Goal: Navigation & Orientation: Find specific page/section

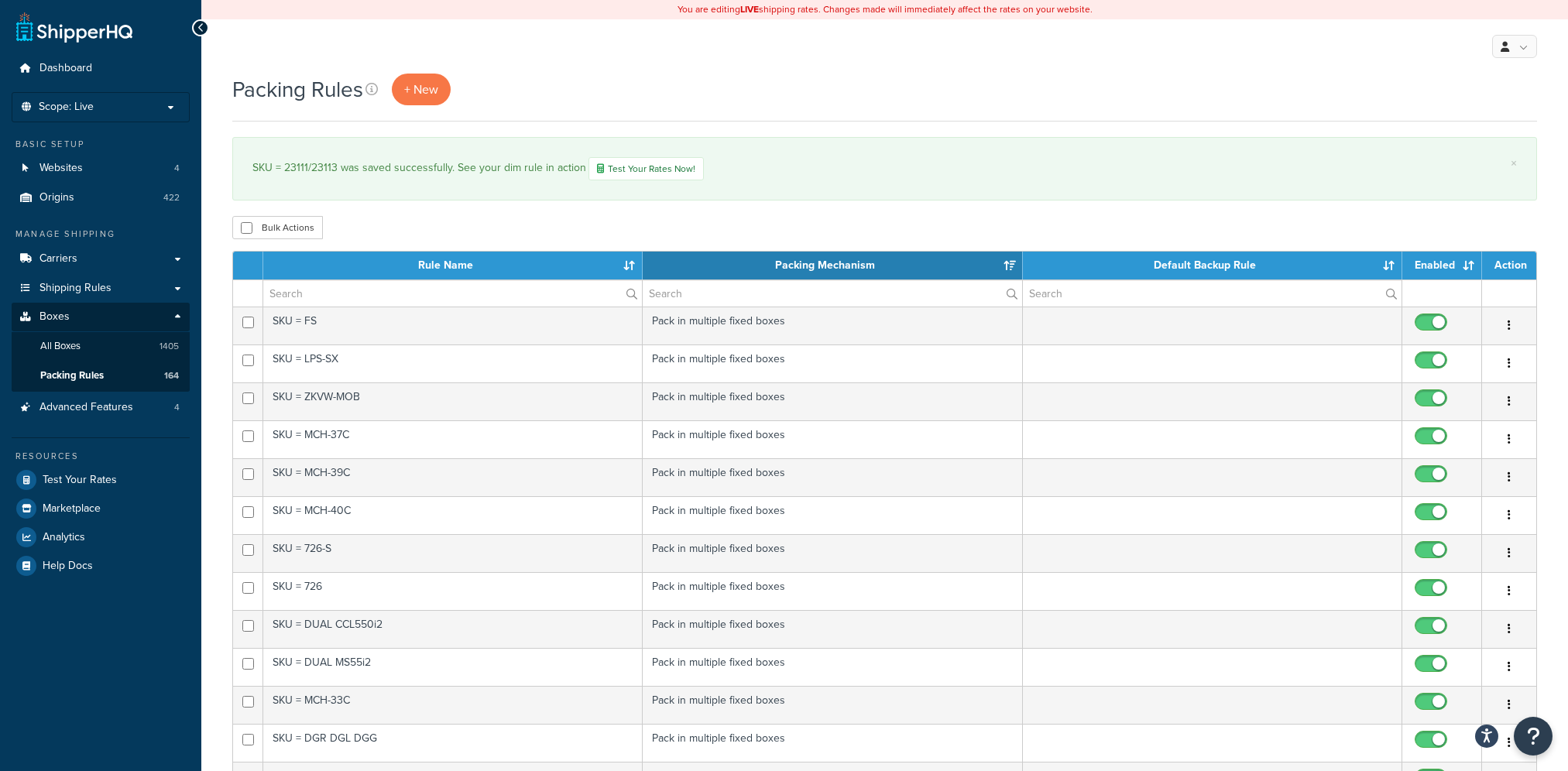
select select "15"
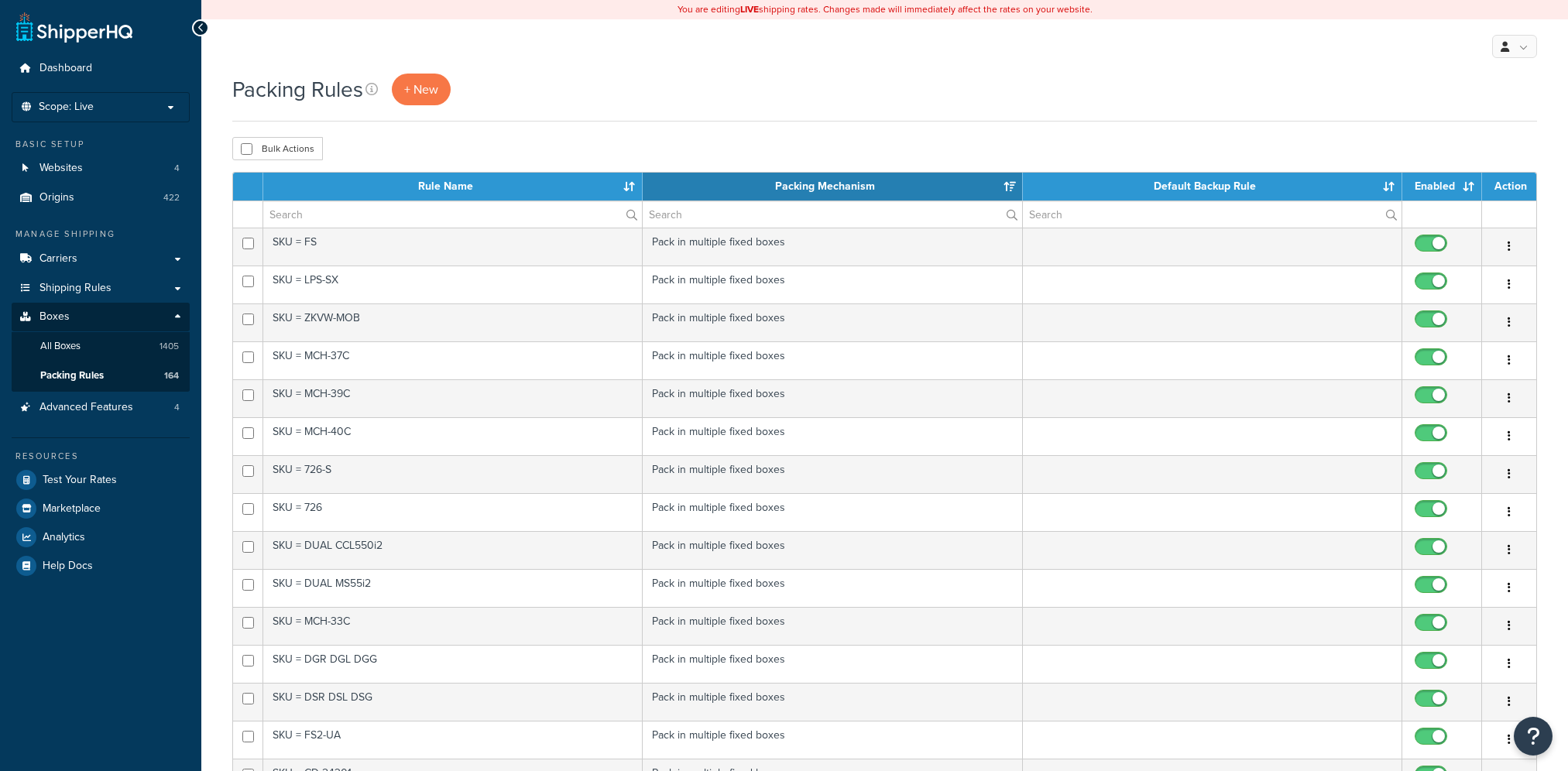
select select "15"
click at [53, 346] on span "All Boxes" at bounding box center [60, 346] width 40 height 14
